Goal: Task Accomplishment & Management: Use online tool/utility

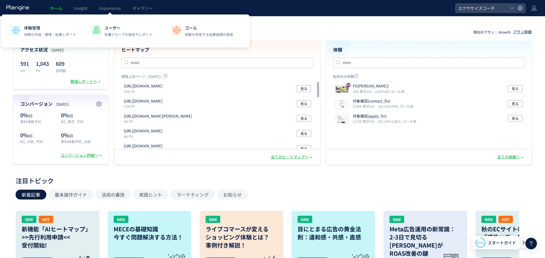
click at [111, 13] on link "Experience" at bounding box center [109, 8] width 33 height 16
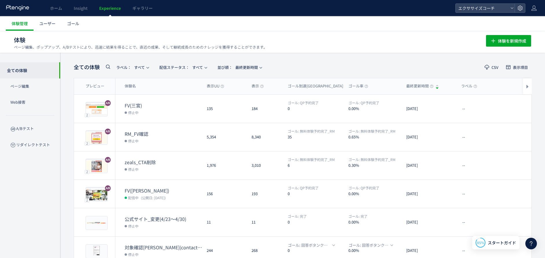
scroll to position [87, 0]
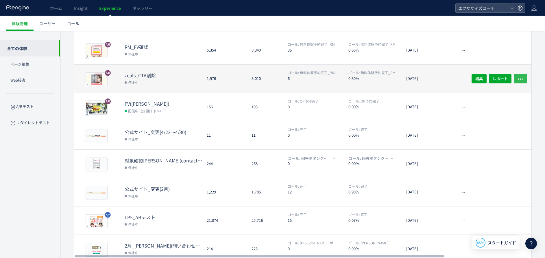
click at [523, 77] on icon "button" at bounding box center [520, 79] width 6 height 6
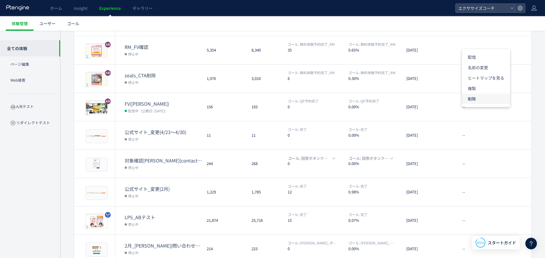
click at [484, 98] on li "削除" at bounding box center [486, 98] width 48 height 10
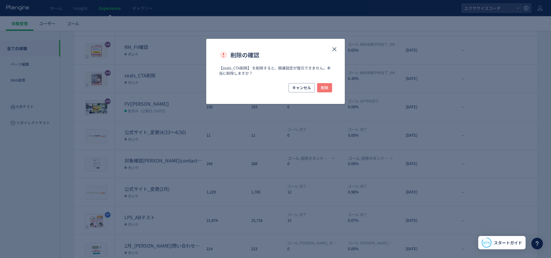
click at [326, 86] on span "削除" at bounding box center [325, 87] width 8 height 9
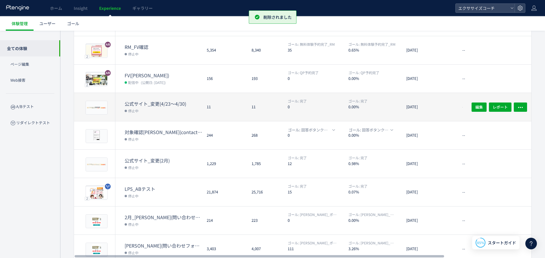
scroll to position [0, 0]
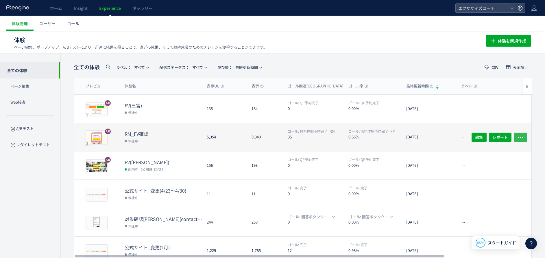
click at [522, 138] on icon "button" at bounding box center [520, 137] width 6 height 6
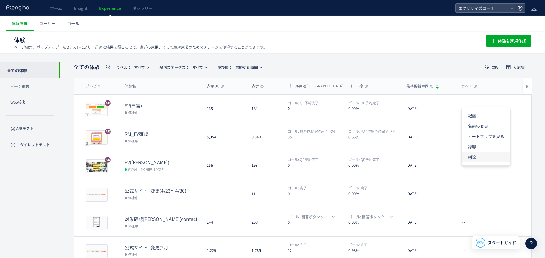
click at [480, 159] on li "削除" at bounding box center [486, 157] width 48 height 10
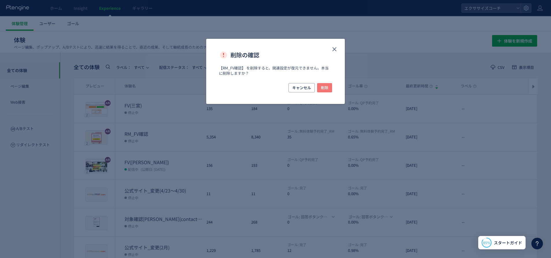
click at [323, 88] on span "削除" at bounding box center [325, 87] width 8 height 9
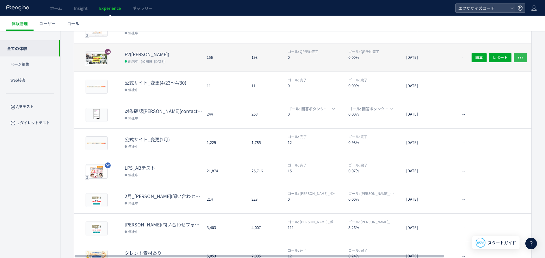
scroll to position [87, 0]
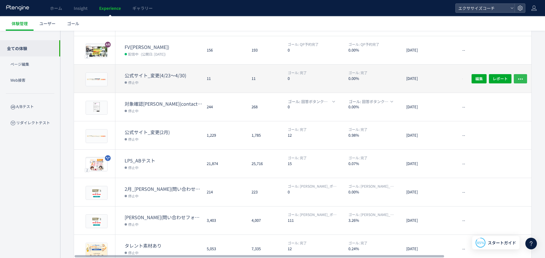
click at [520, 78] on icon "button" at bounding box center [520, 79] width 6 height 6
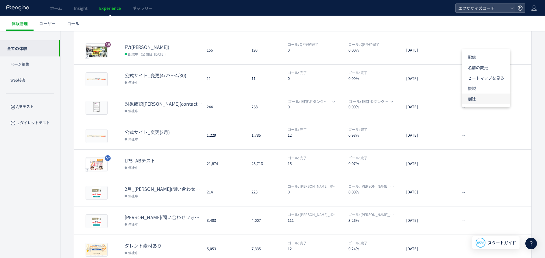
click at [483, 99] on li "削除" at bounding box center [486, 98] width 48 height 10
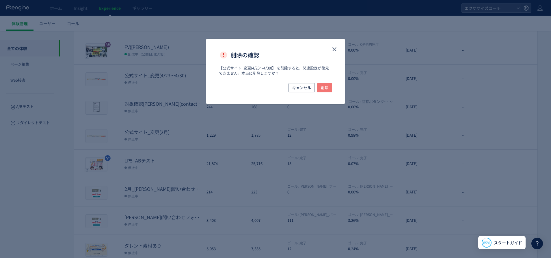
click at [326, 84] on span "削除" at bounding box center [325, 87] width 8 height 9
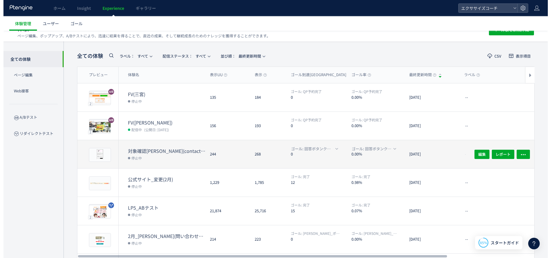
scroll to position [0, 0]
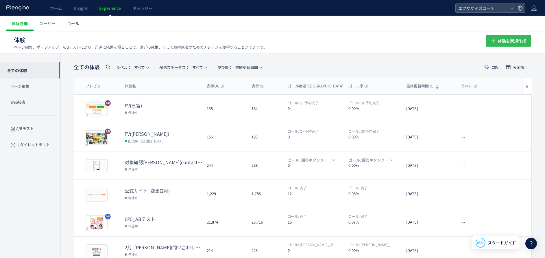
click at [505, 36] on span "体験を新規作成" at bounding box center [512, 41] width 28 height 12
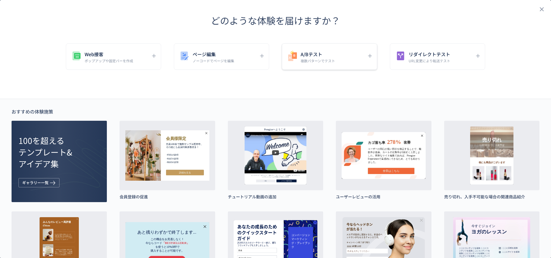
click at [327, 49] on div "A/Bテスト 複数パターンでテスト" at bounding box center [329, 56] width 95 height 26
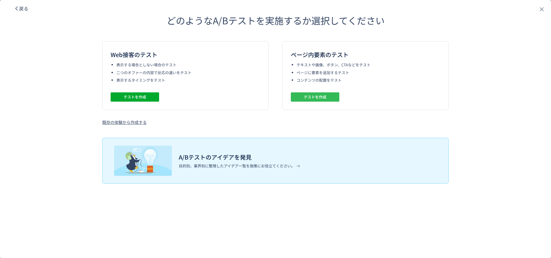
click at [316, 98] on span "テストを作成" at bounding box center [315, 96] width 23 height 9
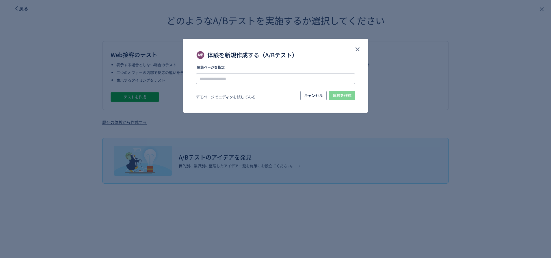
click at [241, 81] on input "体験を新規作成する（A/Bテスト）" at bounding box center [276, 78] width 160 height 10
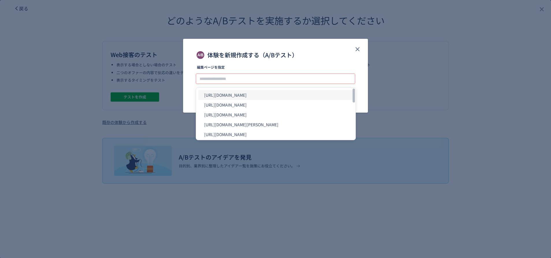
click at [240, 92] on li "[URL][DOMAIN_NAME]" at bounding box center [276, 95] width 155 height 10
type input "**********"
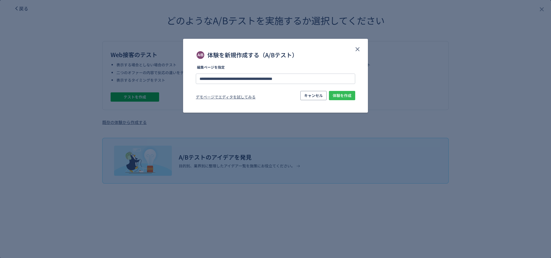
click at [347, 93] on span "体験を作成" at bounding box center [342, 95] width 19 height 9
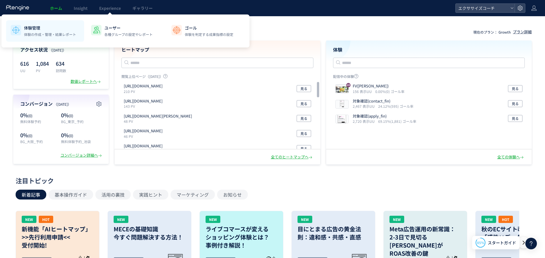
click at [45, 34] on p "体験の作成・管理・結果レポート" at bounding box center [50, 34] width 52 height 5
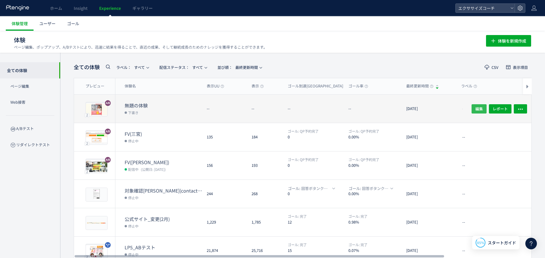
click at [475, 112] on span "編集" at bounding box center [479, 108] width 8 height 9
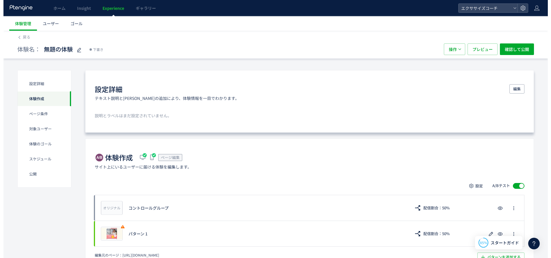
scroll to position [87, 0]
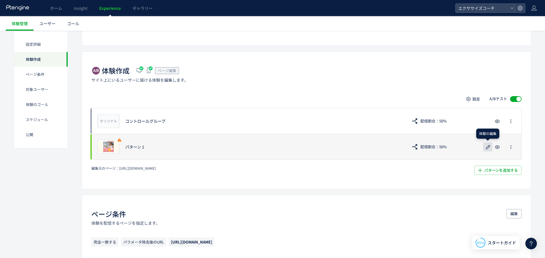
click at [484, 149] on icon "button" at bounding box center [487, 146] width 7 height 7
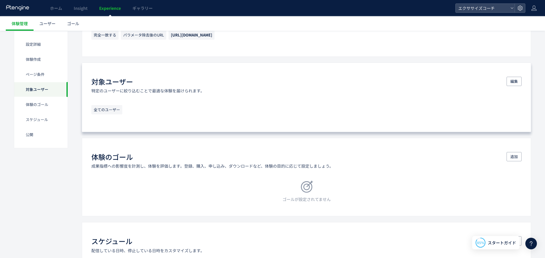
scroll to position [347, 0]
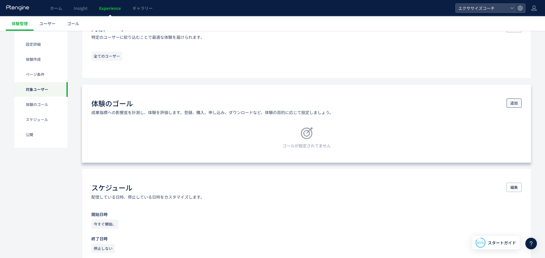
click at [513, 105] on span "追加" at bounding box center [514, 102] width 8 height 9
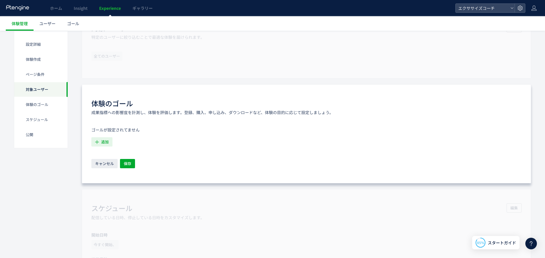
click at [99, 144] on icon "button" at bounding box center [97, 142] width 6 height 6
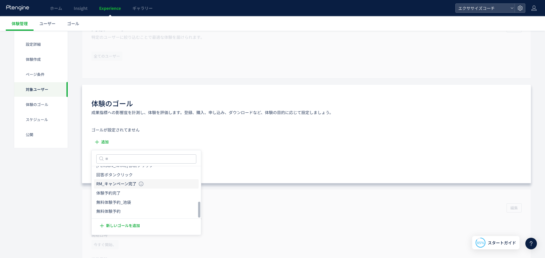
scroll to position [390, 0]
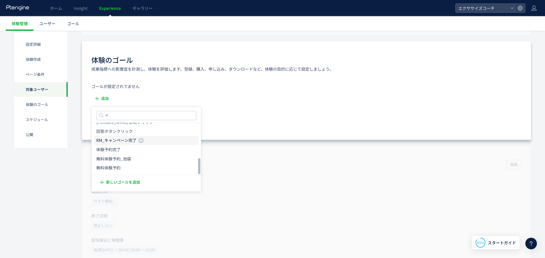
click at [126, 139] on icon "RM_キャンペーン完了" at bounding box center [116, 140] width 40 height 6
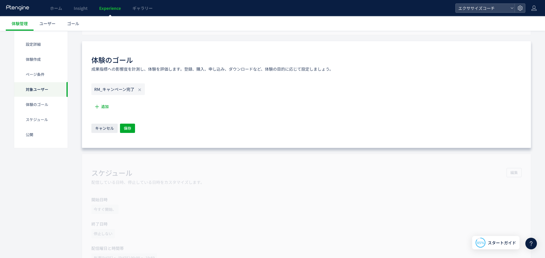
click at [140, 90] on use at bounding box center [139, 89] width 3 height 3
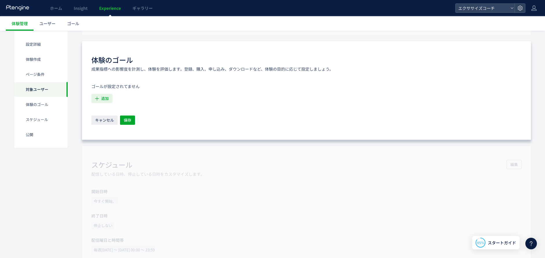
click at [99, 99] on icon "button" at bounding box center [97, 98] width 6 height 6
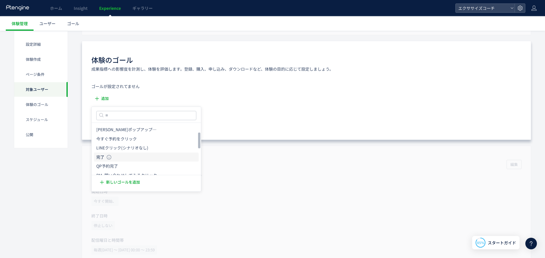
scroll to position [43, 0]
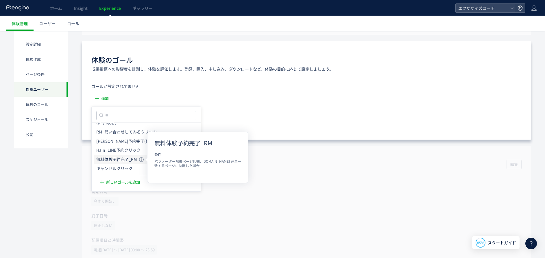
click at [132, 158] on icon "無料体験予約完了_RM" at bounding box center [116, 159] width 40 height 6
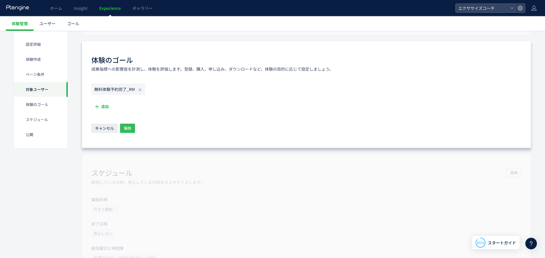
click at [135, 127] on button "保存" at bounding box center [127, 127] width 15 height 9
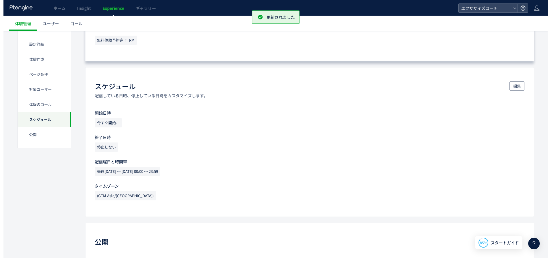
scroll to position [514, 0]
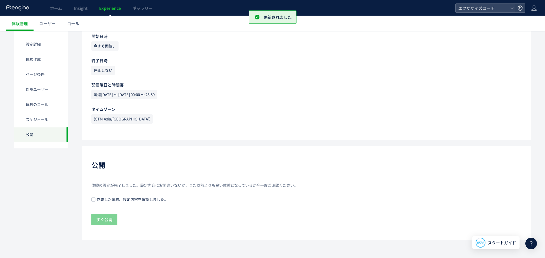
click at [97, 198] on span "作成した体験、設定内容を確認しました。" at bounding box center [131, 198] width 73 height 5
click at [101, 216] on span "すぐ公開" at bounding box center [104, 219] width 16 height 12
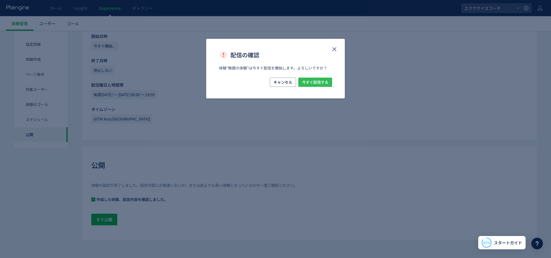
click at [319, 79] on span "今すぐ配信する" at bounding box center [315, 81] width 26 height 9
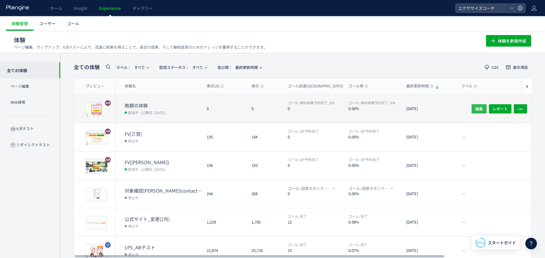
click at [481, 109] on span "編集" at bounding box center [479, 108] width 8 height 9
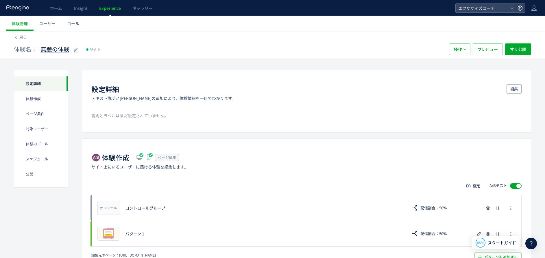
click at [73, 50] on icon at bounding box center [75, 50] width 7 height 7
click at [73, 50] on input "**" at bounding box center [76, 50] width 72 height 12
type input "**********"
click at [527, 45] on button "すぐ公開" at bounding box center [518, 49] width 26 height 12
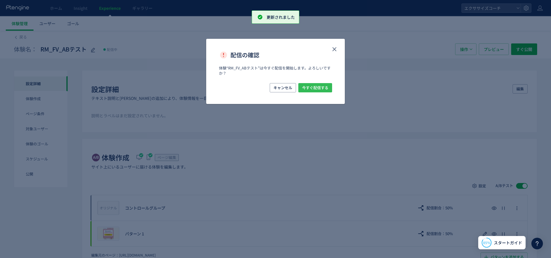
click at [314, 88] on span "今すぐ配信する" at bounding box center [315, 87] width 26 height 9
